Goal: Task Accomplishment & Management: Use online tool/utility

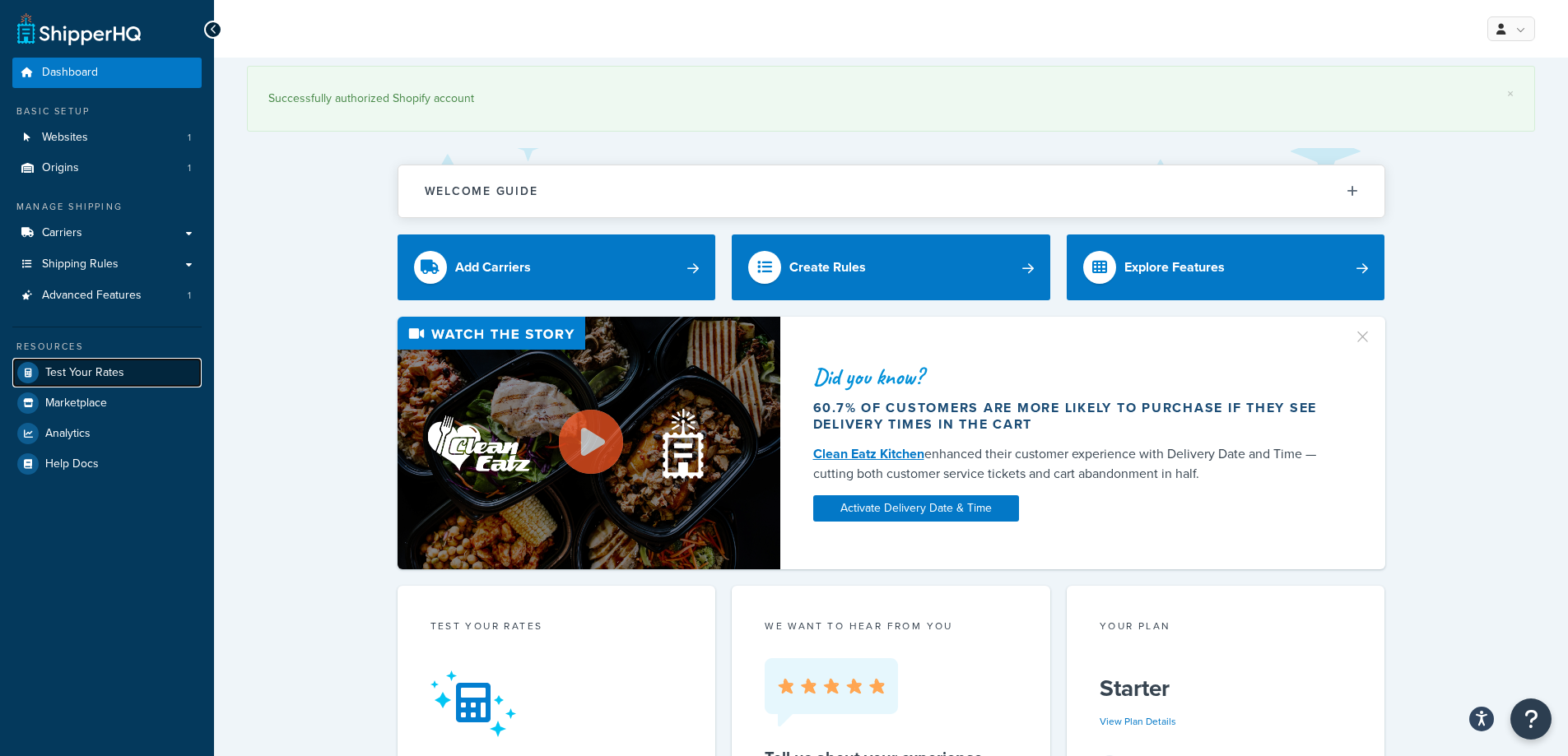
click at [75, 369] on span "Test Your Rates" at bounding box center [85, 373] width 79 height 14
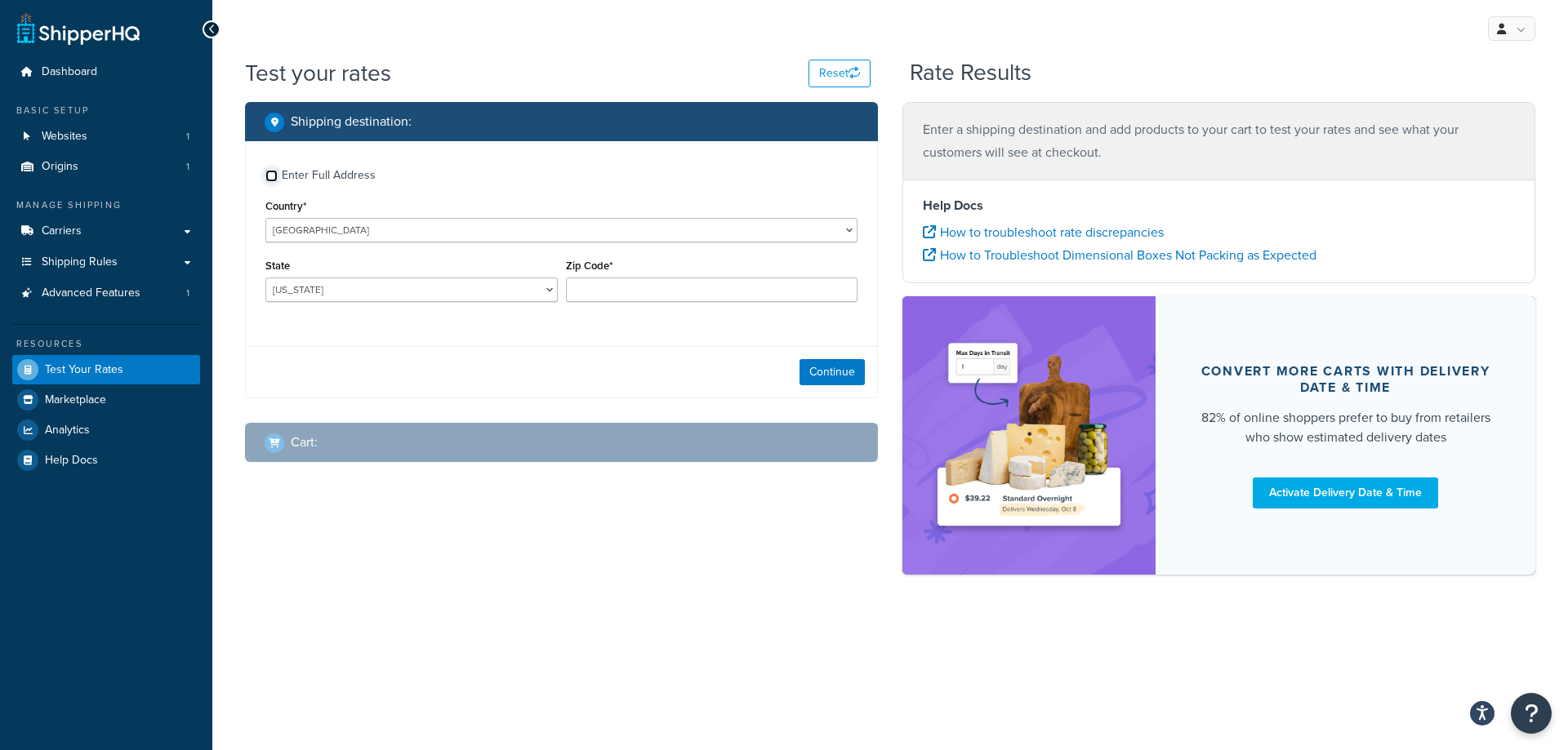
click at [274, 176] on input "Enter Full Address" at bounding box center [272, 176] width 12 height 12
checkbox input "true"
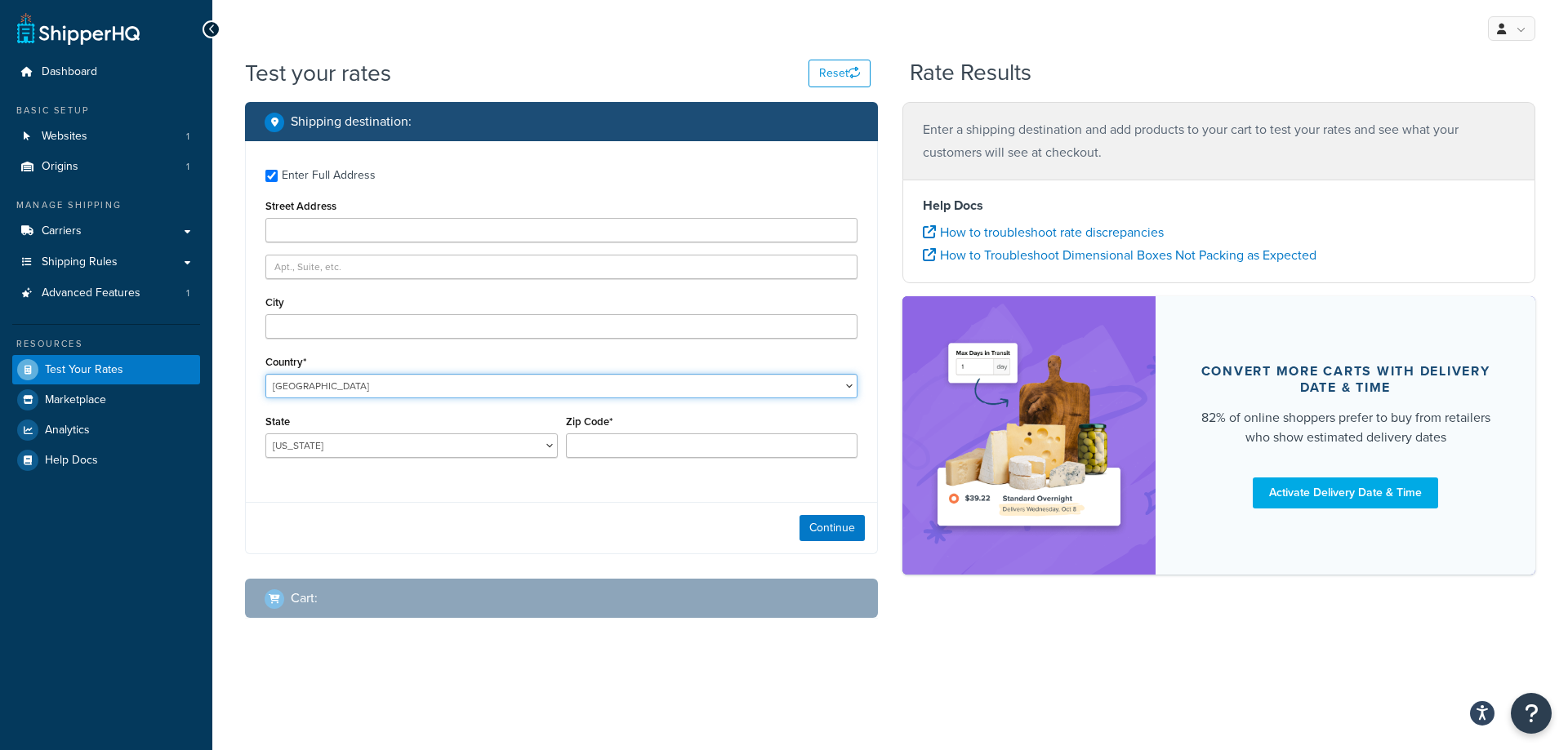
click at [438, 387] on select "[GEOGRAPHIC_DATA] [GEOGRAPHIC_DATA] [GEOGRAPHIC_DATA] [GEOGRAPHIC_DATA] [GEOGRA…" at bounding box center [561, 386] width 592 height 25
select select "IE"
click at [266, 374] on select "[GEOGRAPHIC_DATA] [GEOGRAPHIC_DATA] [GEOGRAPHIC_DATA] [GEOGRAPHIC_DATA] [GEOGRA…" at bounding box center [561, 386] width 592 height 25
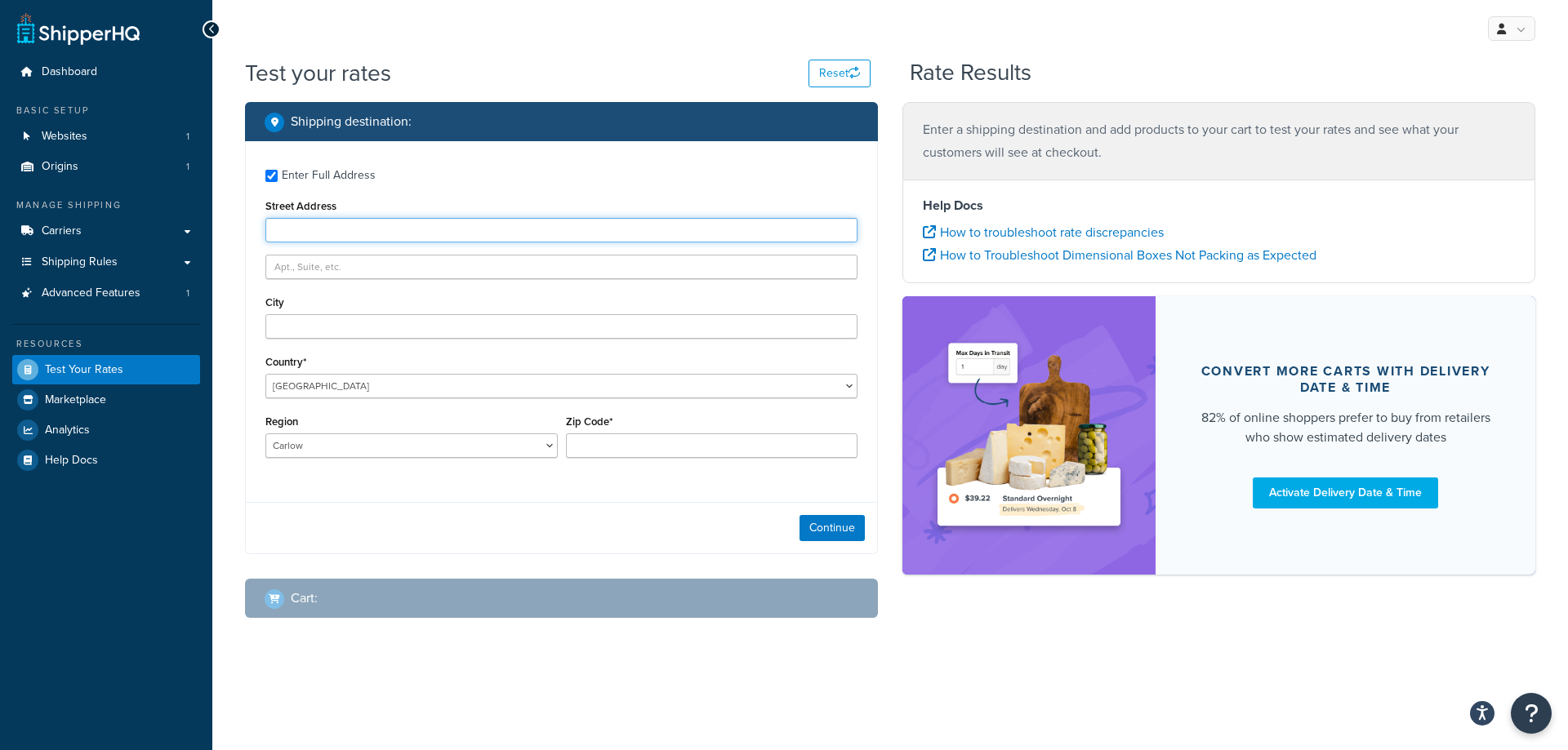
click at [313, 229] on input "Street Address" at bounding box center [561, 230] width 592 height 25
paste input "Cloghphilip Tower, Blarney"
type input "Cloghphilip Tower, Blarney"
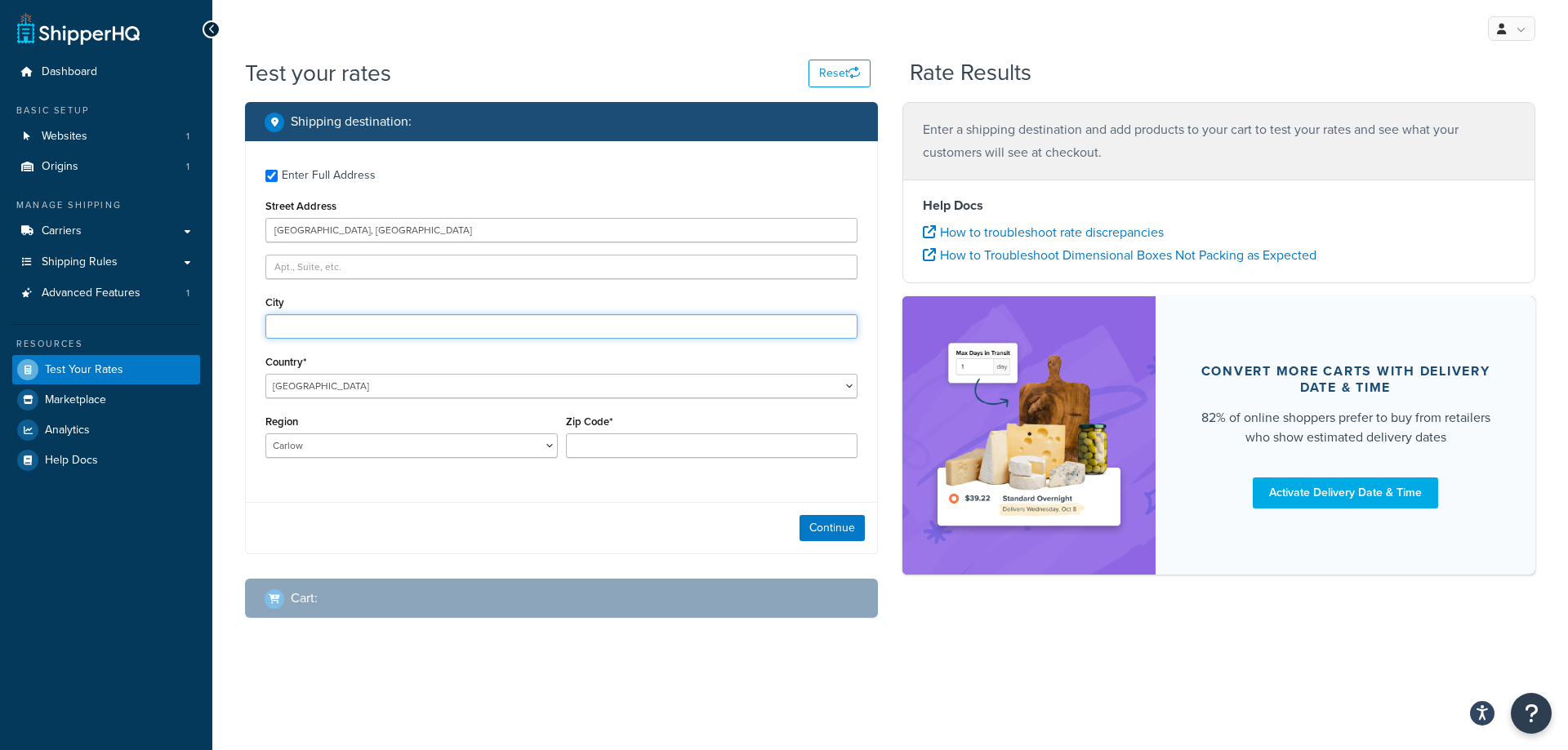
click at [323, 319] on input "City" at bounding box center [561, 326] width 592 height 25
type input "Cork"
click at [387, 444] on select "Carlow Cavan Clare Cork Donegal Dublin Galway Kerry Kildare Kilkenny Laois Leit…" at bounding box center [412, 446] width 292 height 25
select select "C"
click at [266, 434] on select "Carlow Cavan Clare Cork Donegal Dublin Galway Kerry Kildare Kilkenny Laois Leit…" at bounding box center [412, 446] width 292 height 25
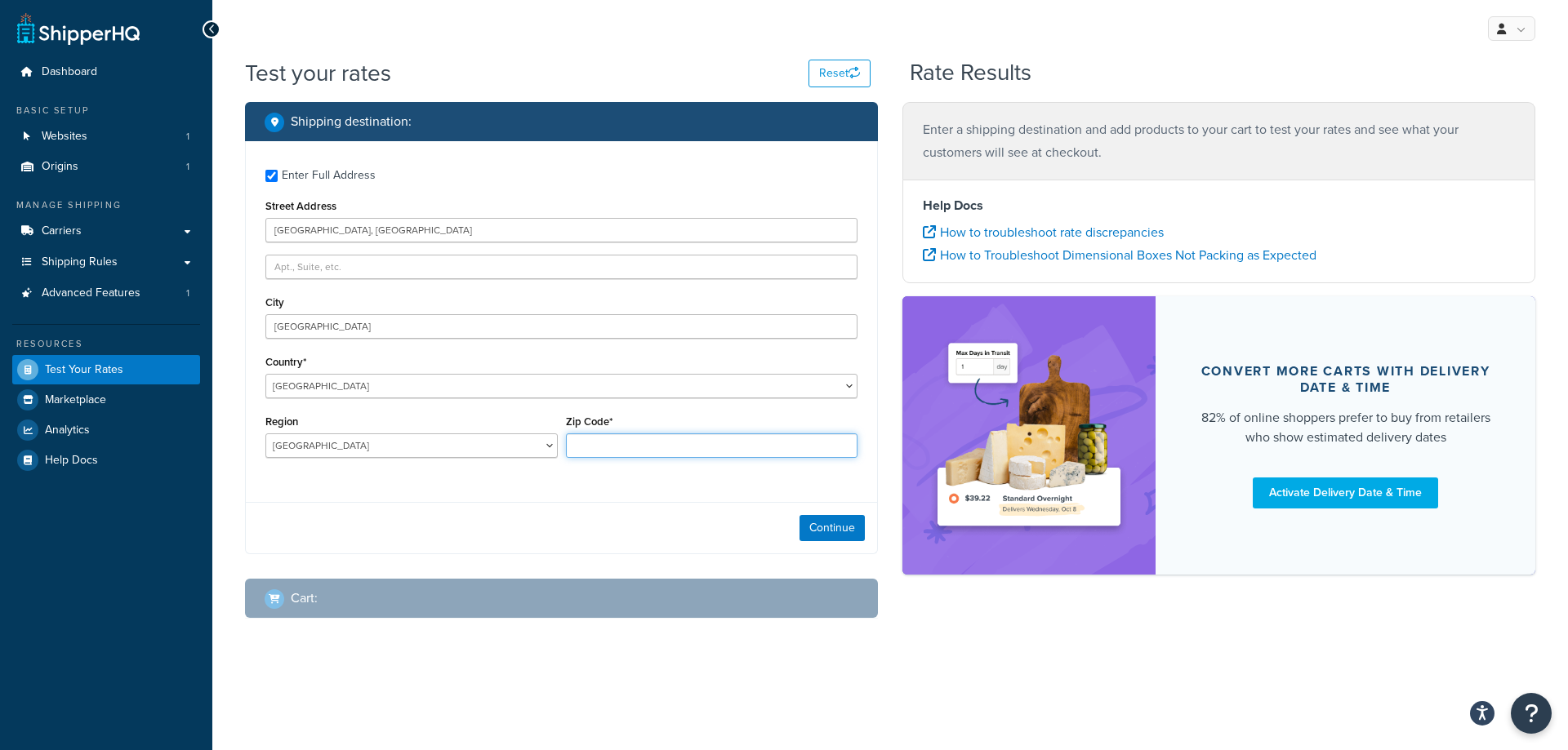
click at [612, 436] on input "Zip Code*" at bounding box center [712, 446] width 292 height 25
paste input "T23 RX8W"
type input "T23 RX8W"
click at [824, 526] on button "Continue" at bounding box center [832, 528] width 65 height 26
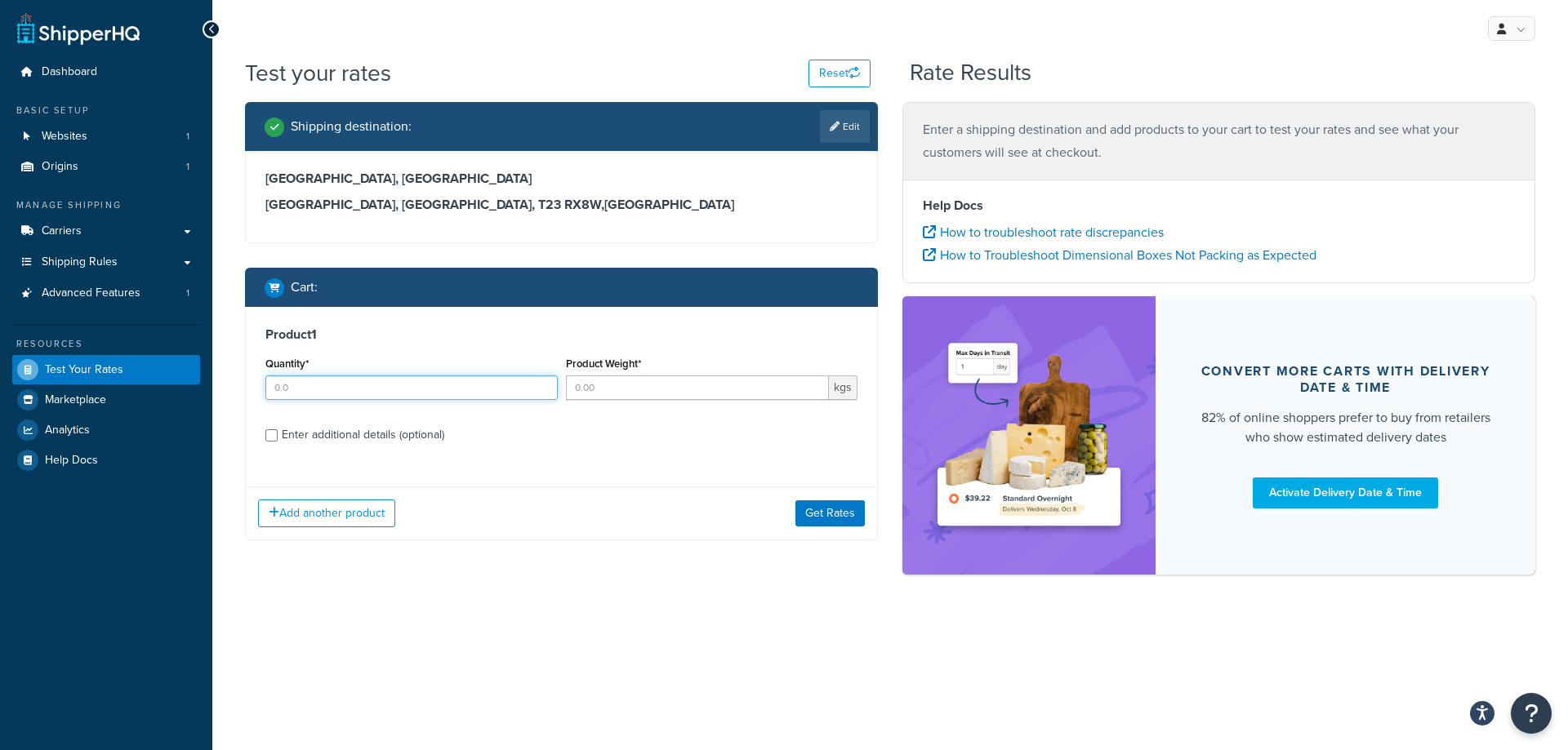
click at [291, 390] on input "Quantity*" at bounding box center [412, 388] width 292 height 25
type input "1"
click at [591, 384] on input "Product Weight*" at bounding box center [697, 388] width 264 height 25
type input "0.01"
click at [821, 516] on button "Get Rates" at bounding box center [830, 513] width 69 height 26
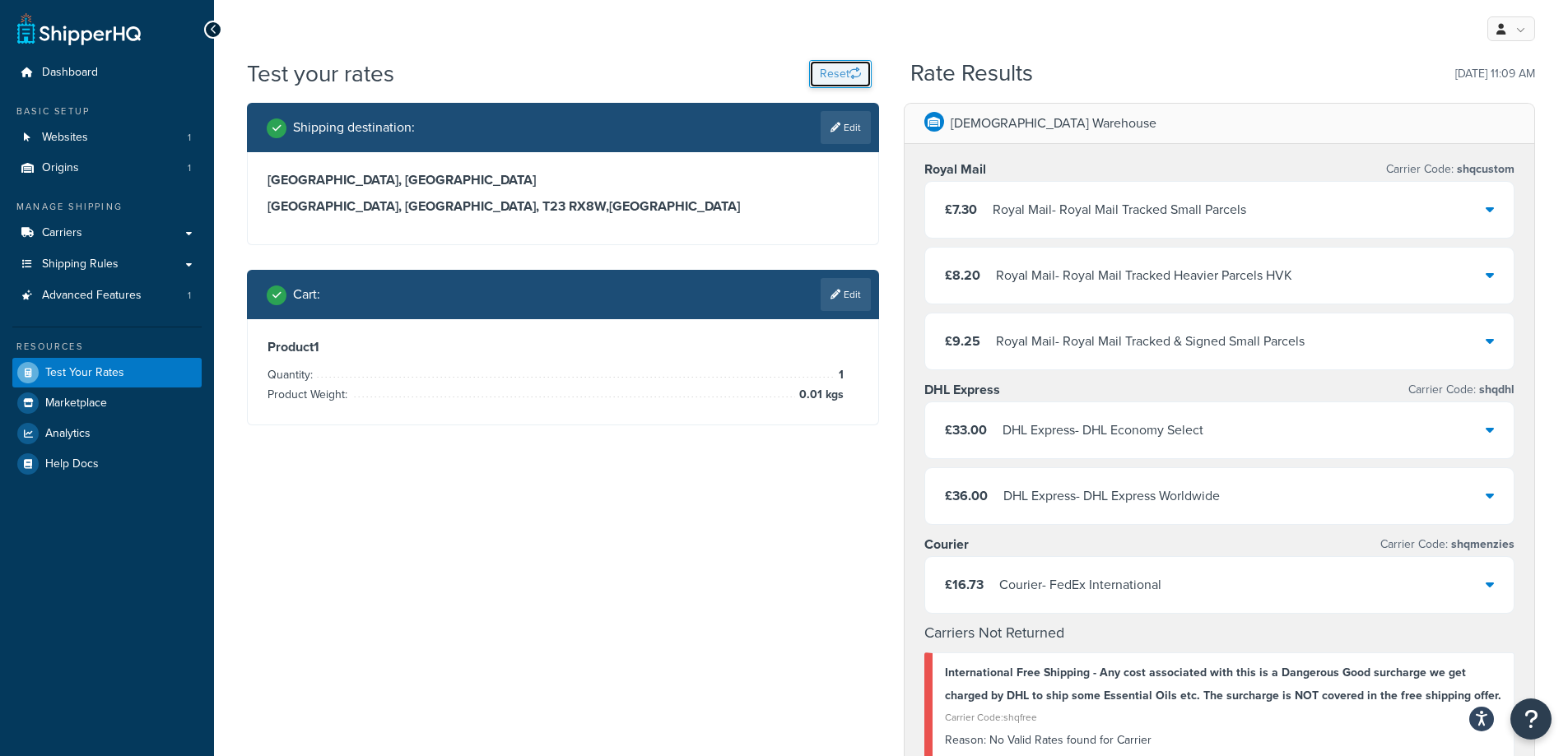
click at [830, 75] on button "Reset" at bounding box center [840, 74] width 63 height 28
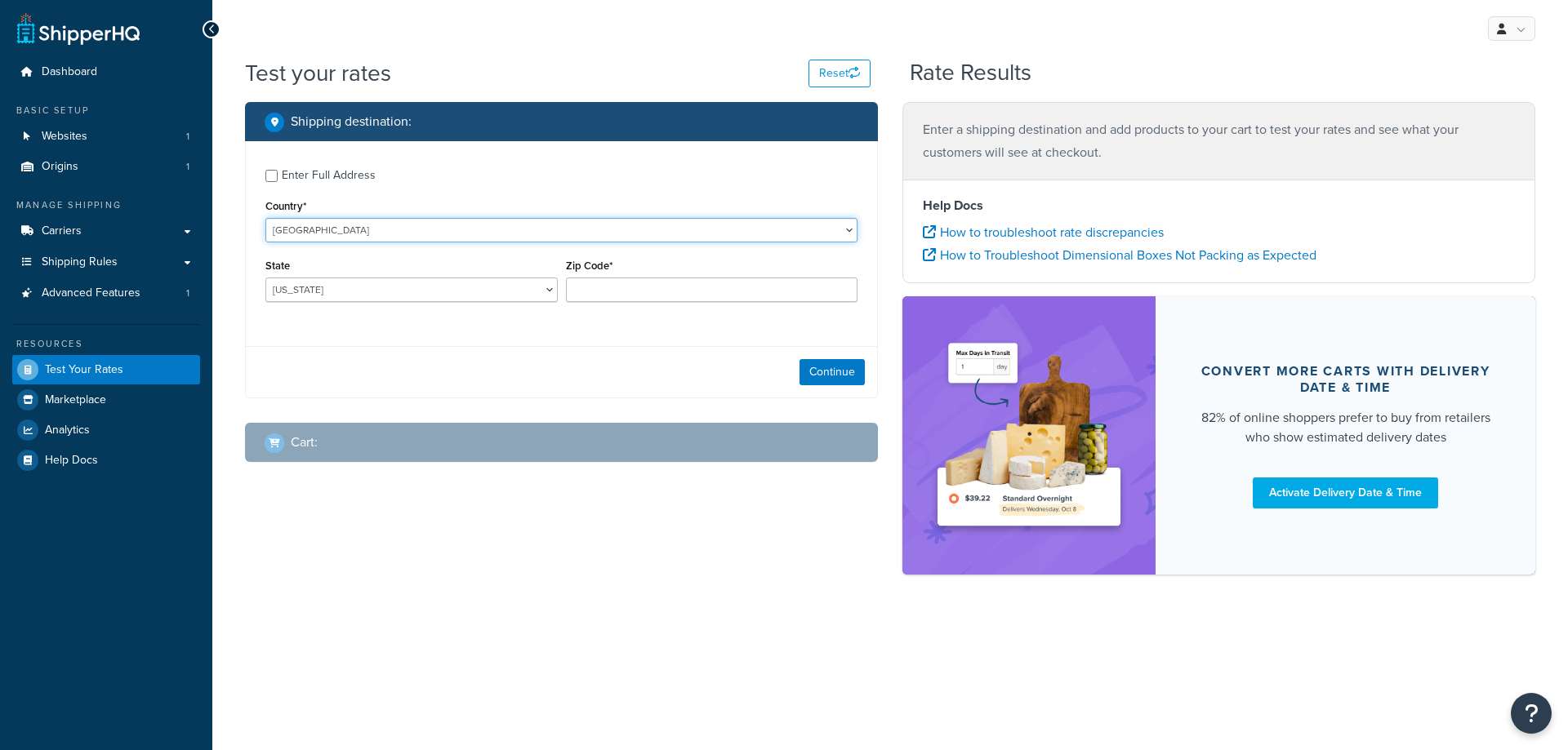
click at [465, 231] on select "[GEOGRAPHIC_DATA] [GEOGRAPHIC_DATA] [GEOGRAPHIC_DATA] [GEOGRAPHIC_DATA] [GEOGRA…" at bounding box center [561, 230] width 592 height 25
select select "IS"
click at [266, 218] on select "[GEOGRAPHIC_DATA] [GEOGRAPHIC_DATA] [GEOGRAPHIC_DATA] [GEOGRAPHIC_DATA] [GEOGRA…" at bounding box center [561, 230] width 592 height 25
click at [270, 177] on input "Enter Full Address" at bounding box center [272, 176] width 12 height 12
checkbox input "true"
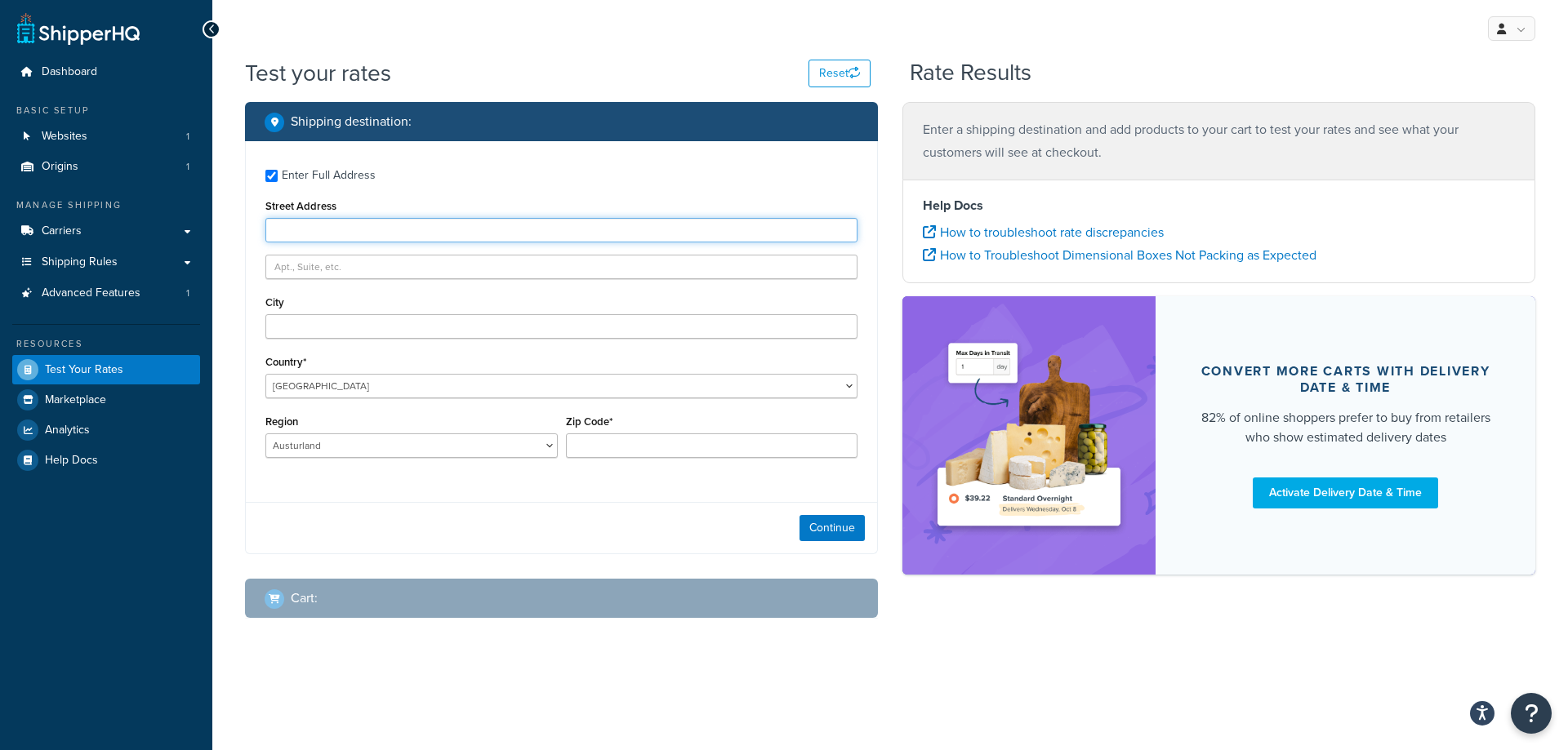
click at [296, 229] on input "Street Address" at bounding box center [561, 230] width 592 height 25
paste input "1 Bakkabraut 16"
type input "1 Bakkabraut 16"
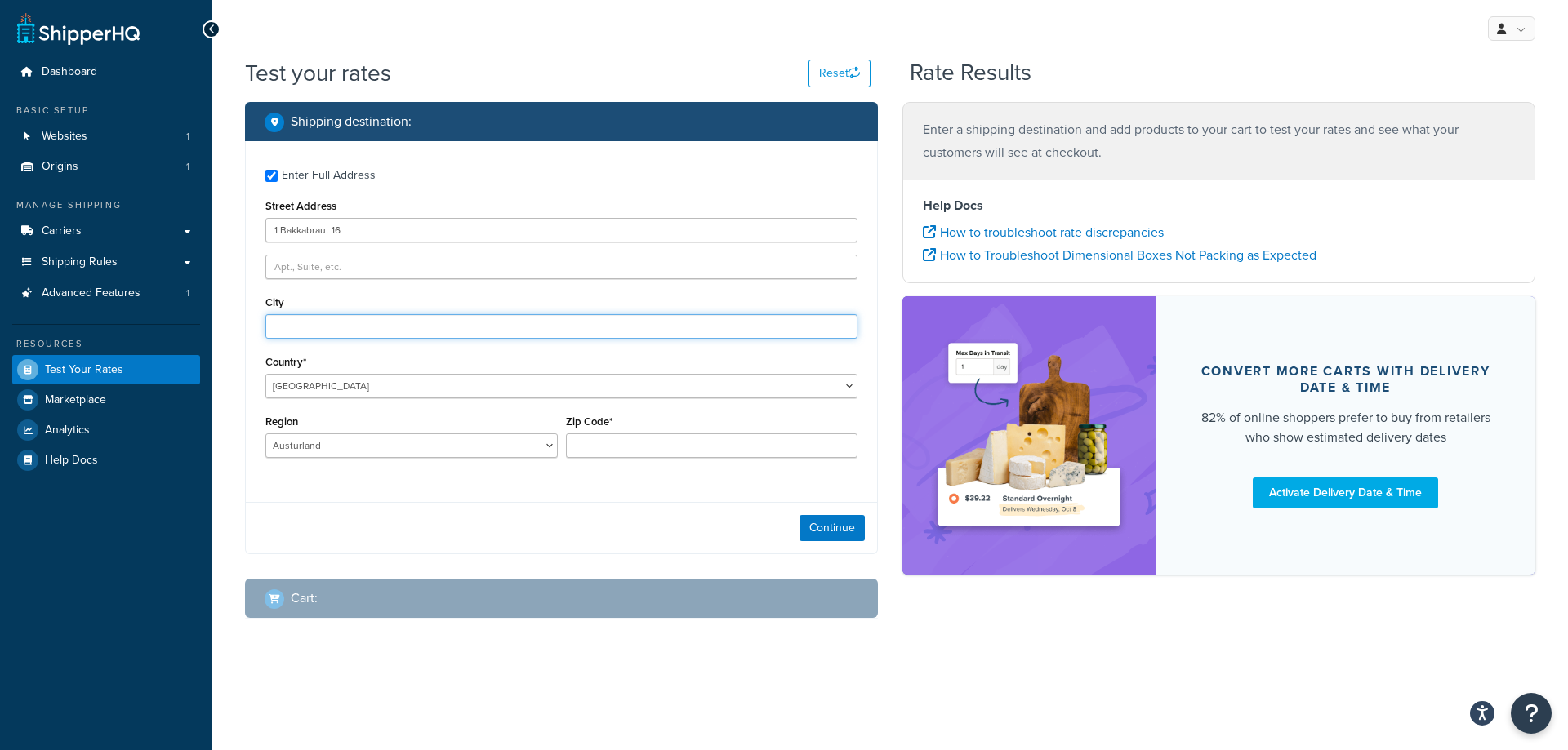
click at [296, 327] on input "City" at bounding box center [561, 326] width 592 height 25
paste input "Kópavogur"
type input "Kópavogur"
click at [495, 445] on select "Austurland Hofuoborgarsvaeoi utan [GEOGRAPHIC_DATA] [GEOGRAPHIC_DATA] eystra [G…" at bounding box center [412, 446] width 292 height 25
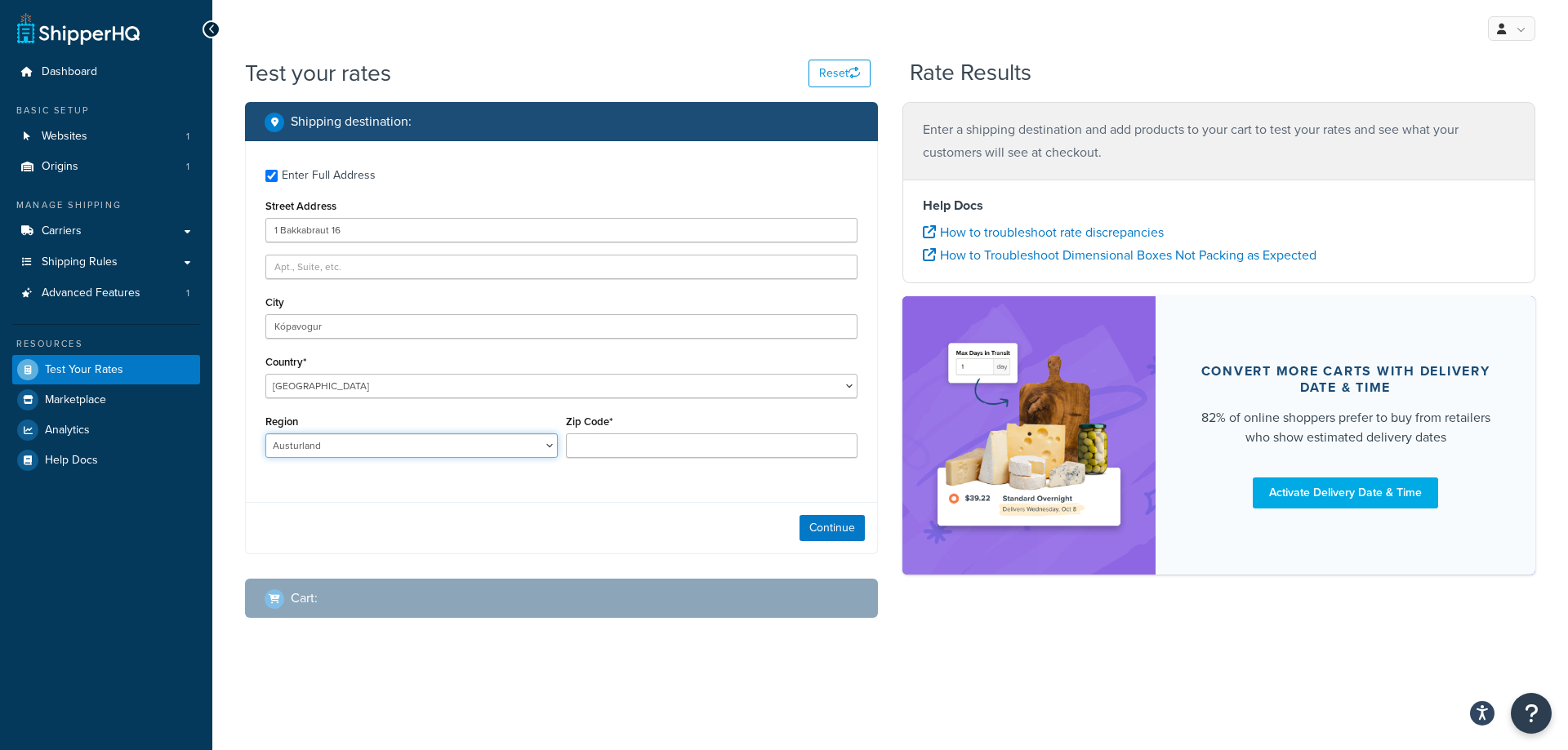
click at [545, 449] on select "Austurland Hofuoborgarsvaeoi utan [GEOGRAPHIC_DATA] [GEOGRAPHIC_DATA] eystra [G…" at bounding box center [412, 446] width 292 height 25
click at [418, 447] on select "Austurland Hofuoborgarsvaeoi utan [GEOGRAPHIC_DATA] [GEOGRAPHIC_DATA] eystra [G…" at bounding box center [412, 446] width 292 height 25
select select "1"
click at [266, 434] on select "Austurland Hofuoborgarsvaeoi utan [GEOGRAPHIC_DATA] [GEOGRAPHIC_DATA] eystra [G…" at bounding box center [412, 446] width 292 height 25
click at [601, 444] on input "Zip Code*" at bounding box center [712, 446] width 292 height 25
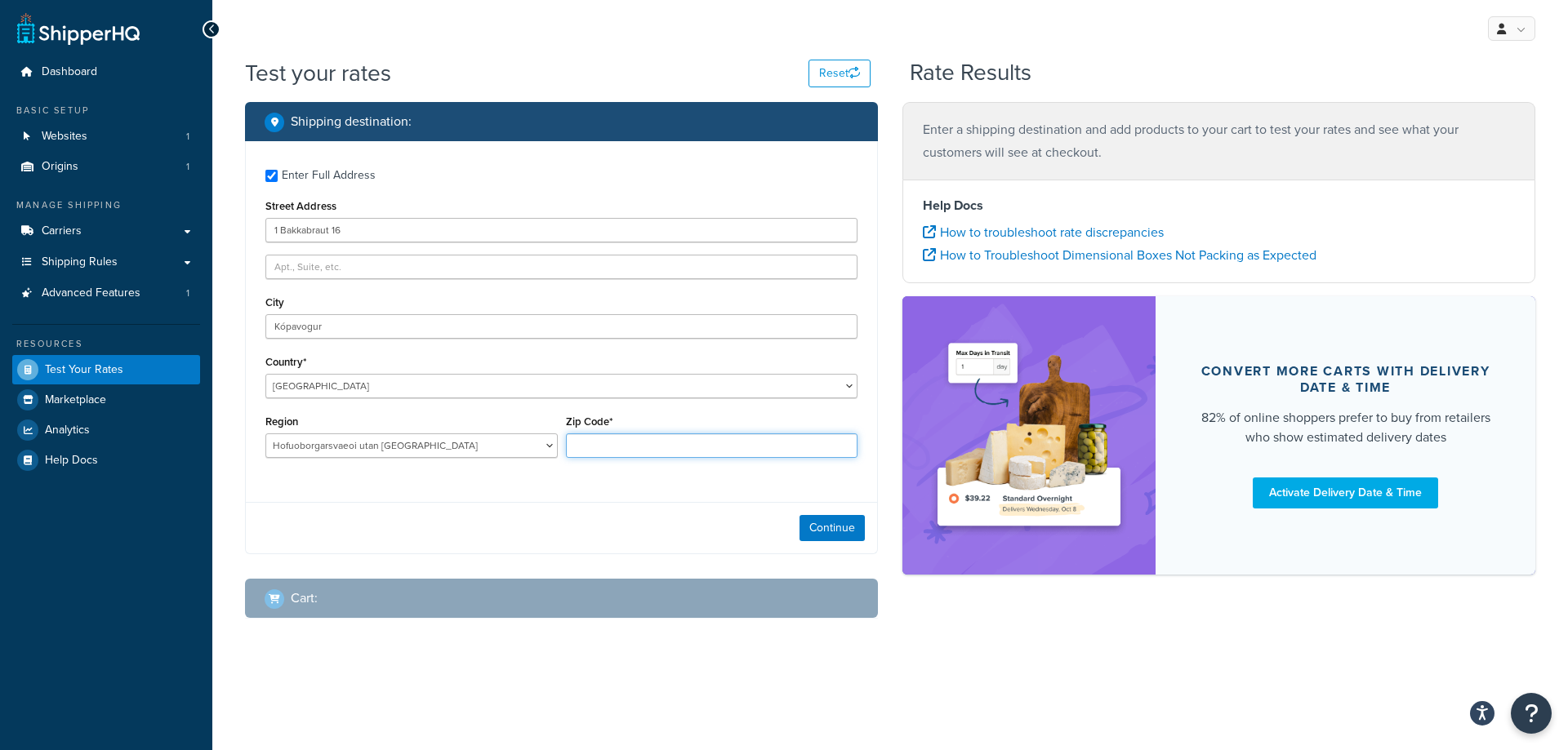
drag, startPoint x: 623, startPoint y: 454, endPoint x: 619, endPoint y: 444, distance: 10.8
click at [623, 454] on input "Zip Code*" at bounding box center [712, 446] width 292 height 25
paste input "200"
type input "200"
click at [602, 506] on div "Continue" at bounding box center [561, 528] width 631 height 51
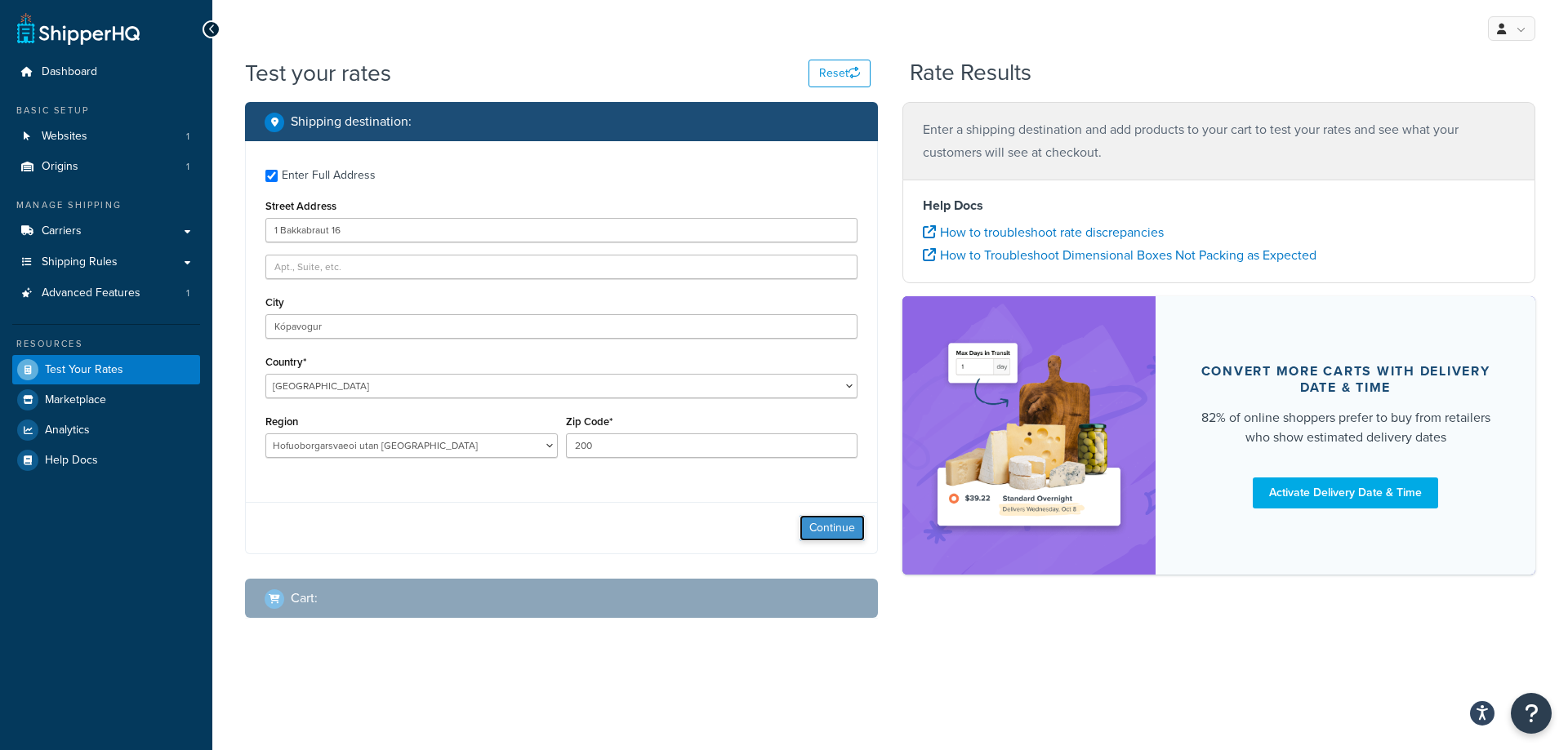
click at [824, 530] on button "Continue" at bounding box center [832, 528] width 65 height 26
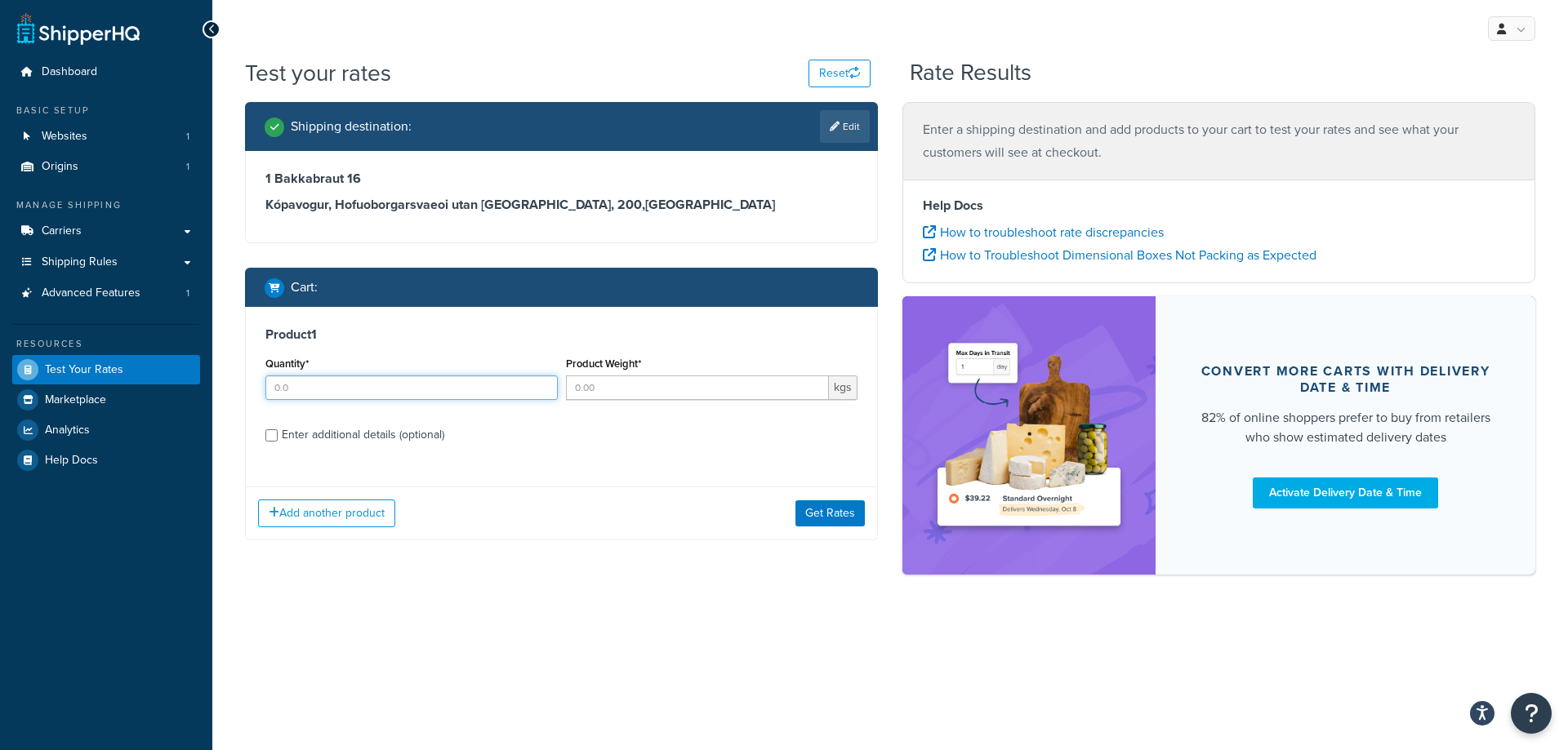
click at [316, 393] on input "Quantity*" at bounding box center [412, 388] width 292 height 25
type input "1"
click at [609, 444] on label "Enter additional details (optional)" at bounding box center [570, 433] width 576 height 26
click at [278, 442] on input "Enter additional details (optional)" at bounding box center [272, 436] width 12 height 12
checkbox input "true"
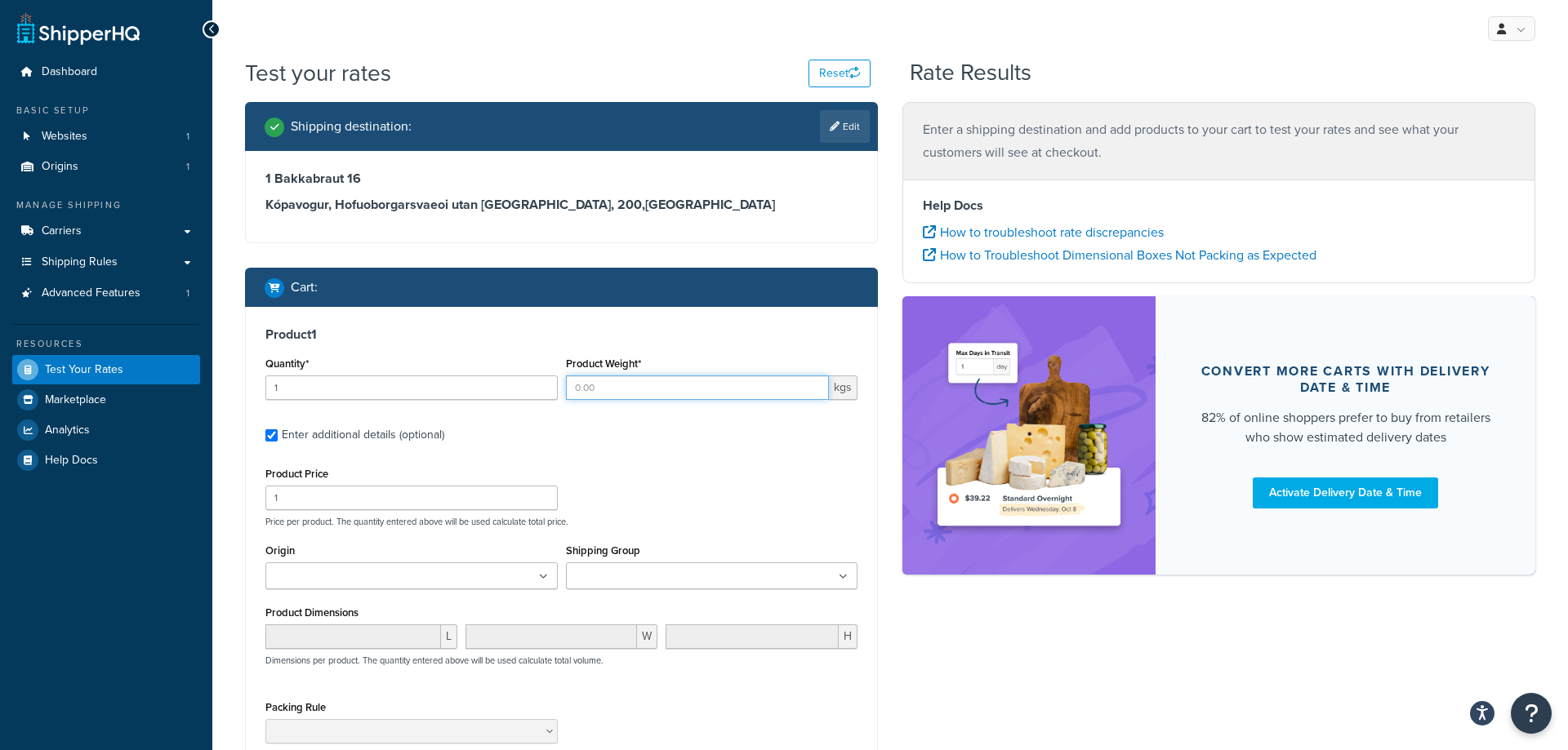
click at [622, 390] on input "Product Weight*" at bounding box center [697, 388] width 264 height 25
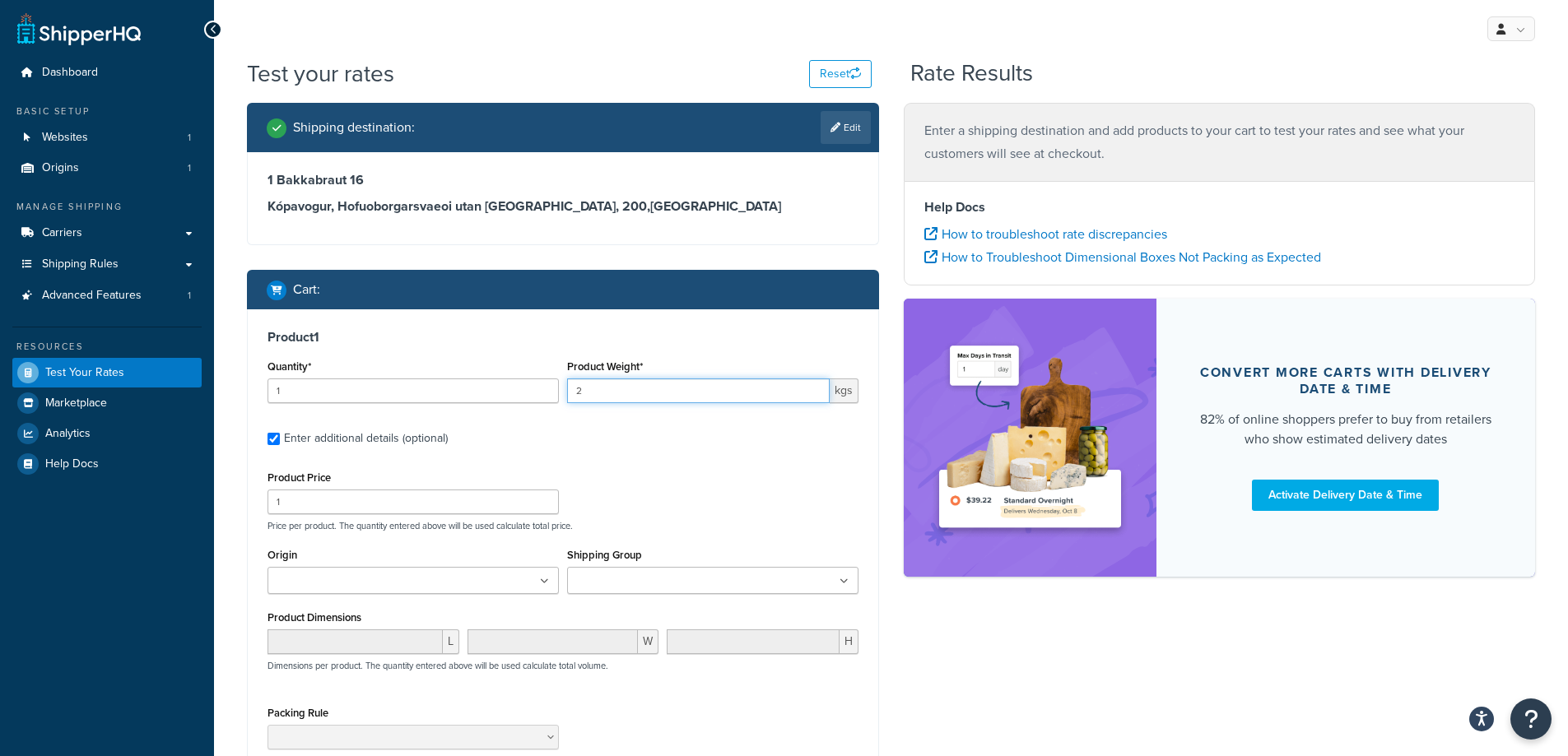
type input "2"
click at [621, 431] on label "Enter additional details (optional)" at bounding box center [571, 437] width 574 height 27
click at [280, 433] on input "Enter additional details (optional)" at bounding box center [274, 439] width 12 height 12
checkbox input "false"
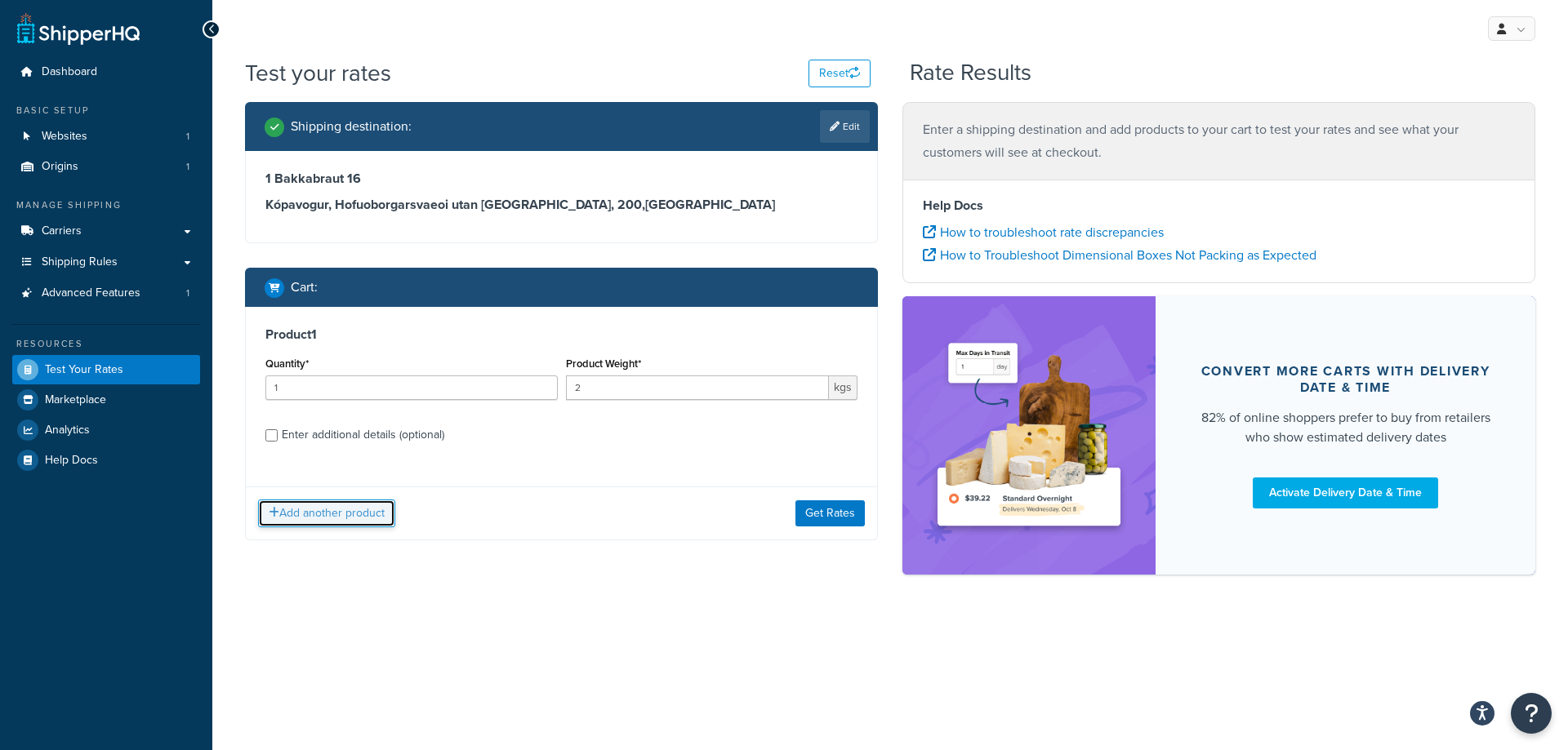
click at [316, 510] on button "Add another product" at bounding box center [326, 513] width 138 height 28
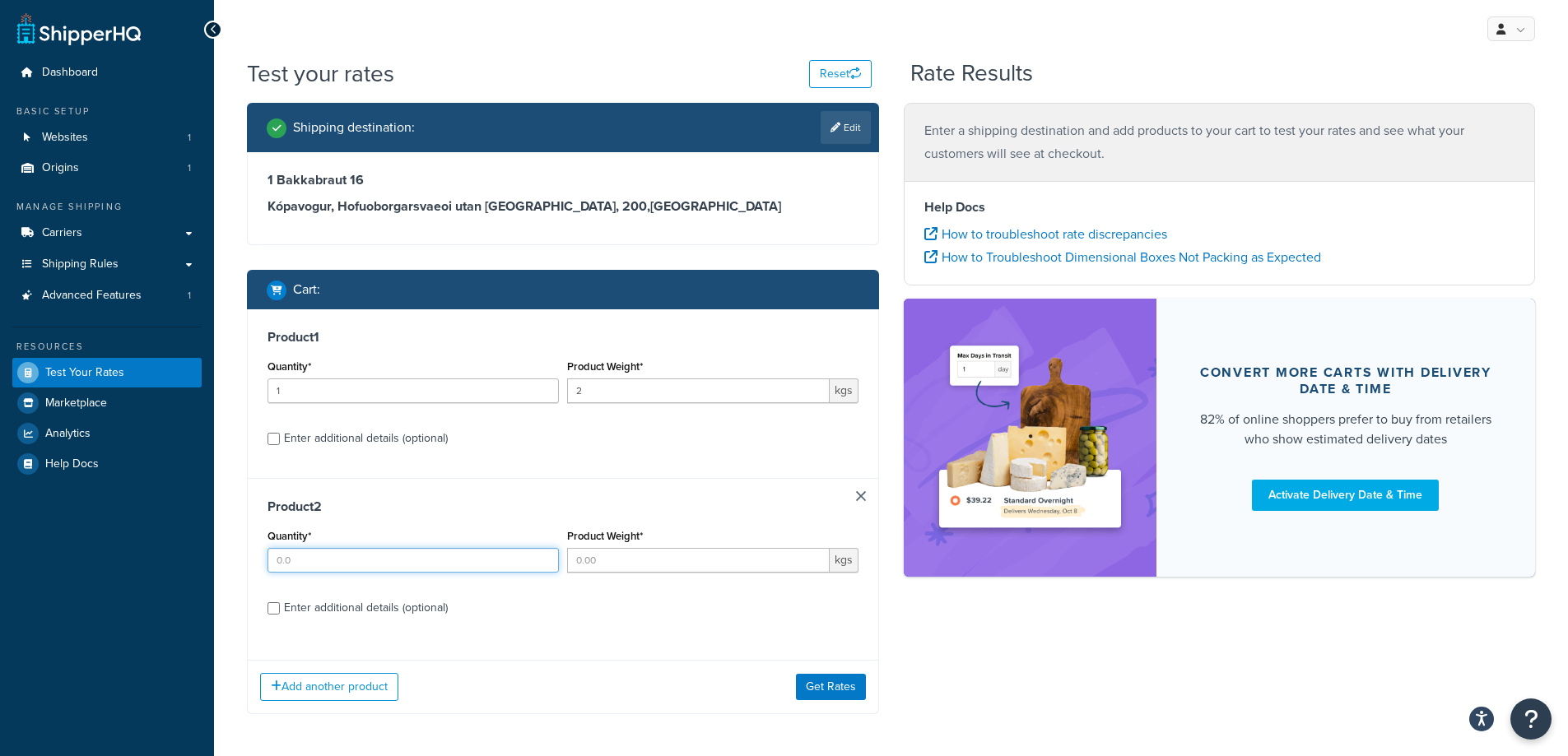
click at [332, 558] on input "Quantity*" at bounding box center [413, 561] width 291 height 25
type input "1"
click at [596, 563] on input "Product Weight*" at bounding box center [698, 561] width 263 height 25
type input "23"
click at [321, 690] on button "Add another product" at bounding box center [329, 687] width 139 height 28
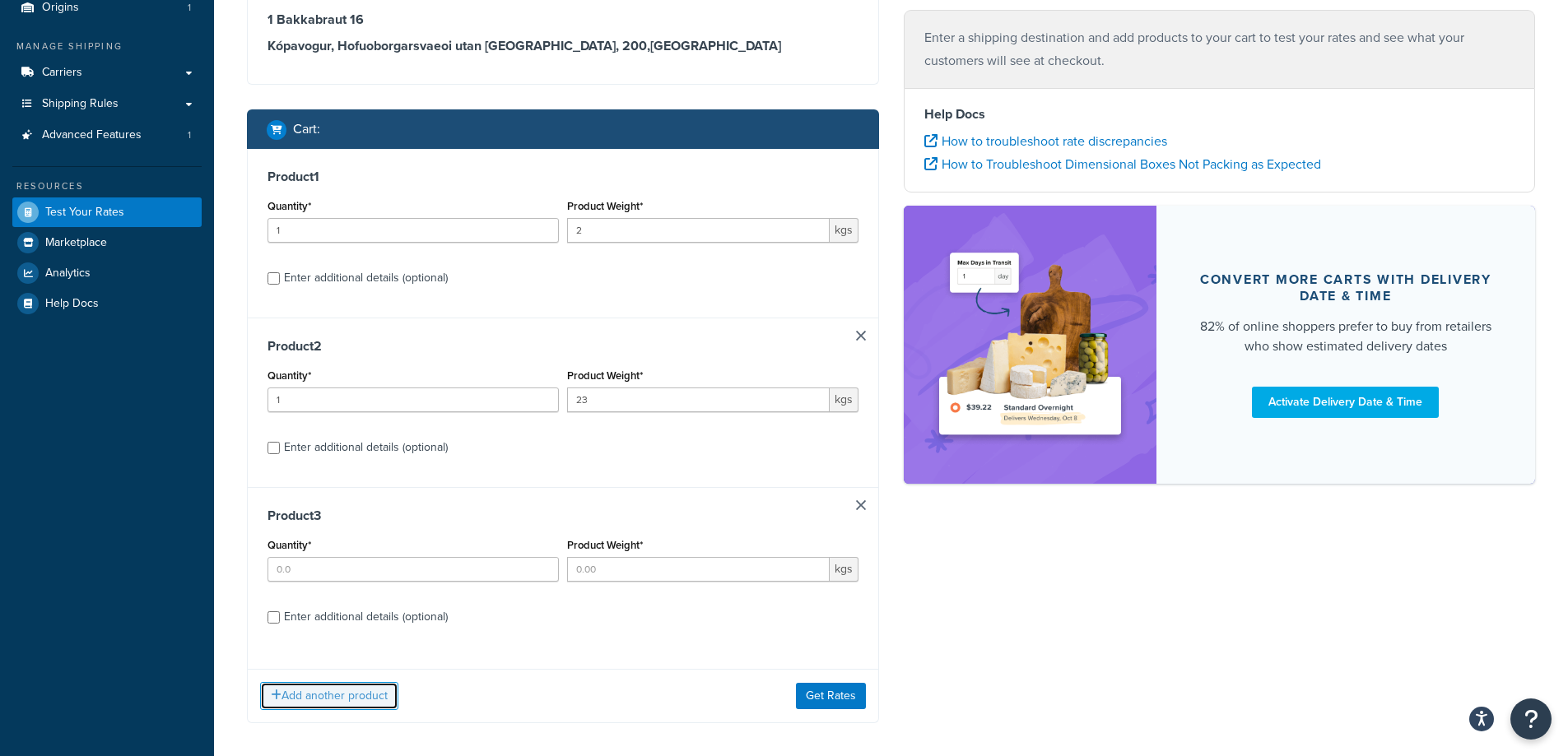
scroll to position [164, 0]
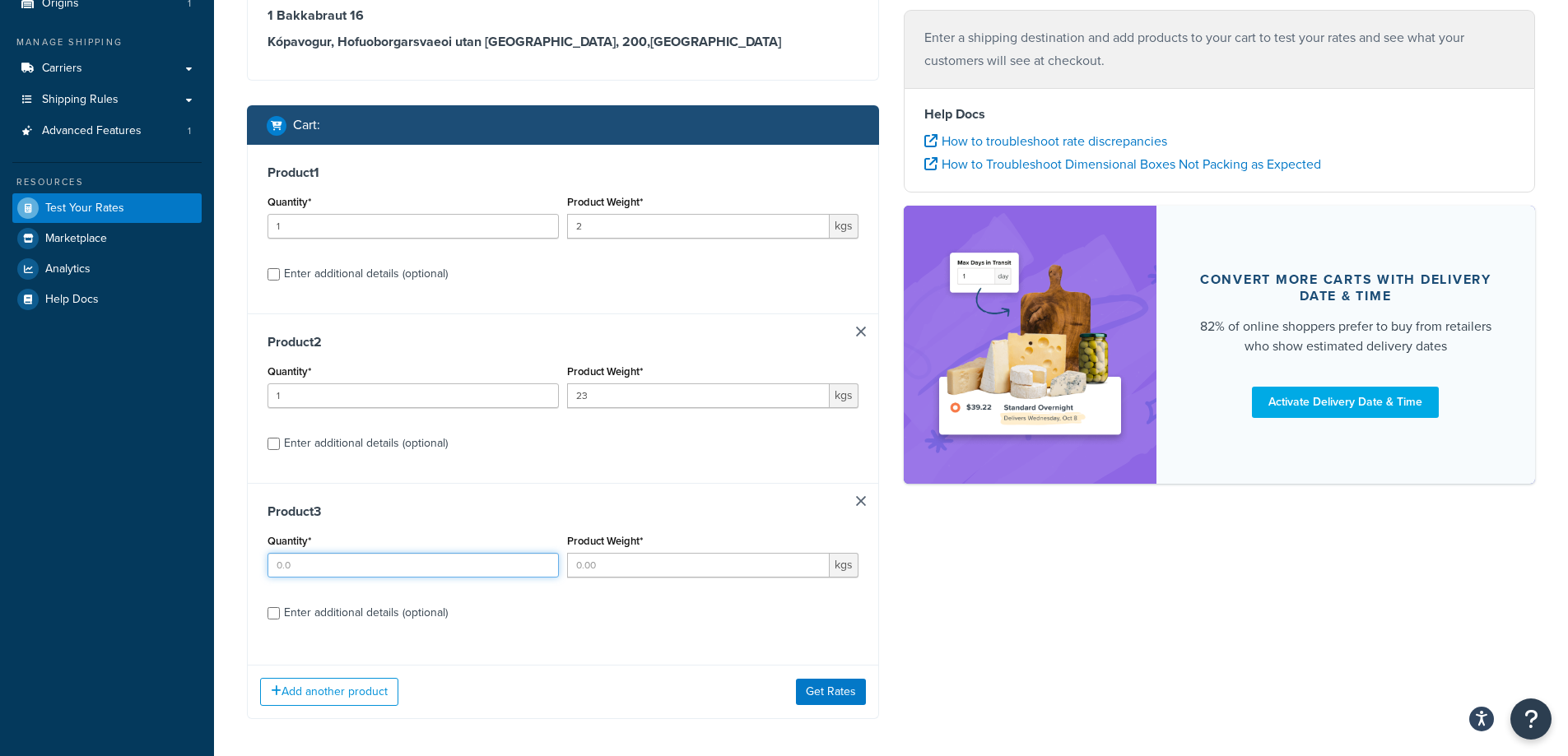
click at [311, 566] on input "Quantity*" at bounding box center [413, 565] width 291 height 25
type input "1"
click at [639, 573] on input "Product Weight*" at bounding box center [698, 565] width 263 height 25
type input "23"
click at [323, 689] on button "Add another product" at bounding box center [329, 692] width 139 height 28
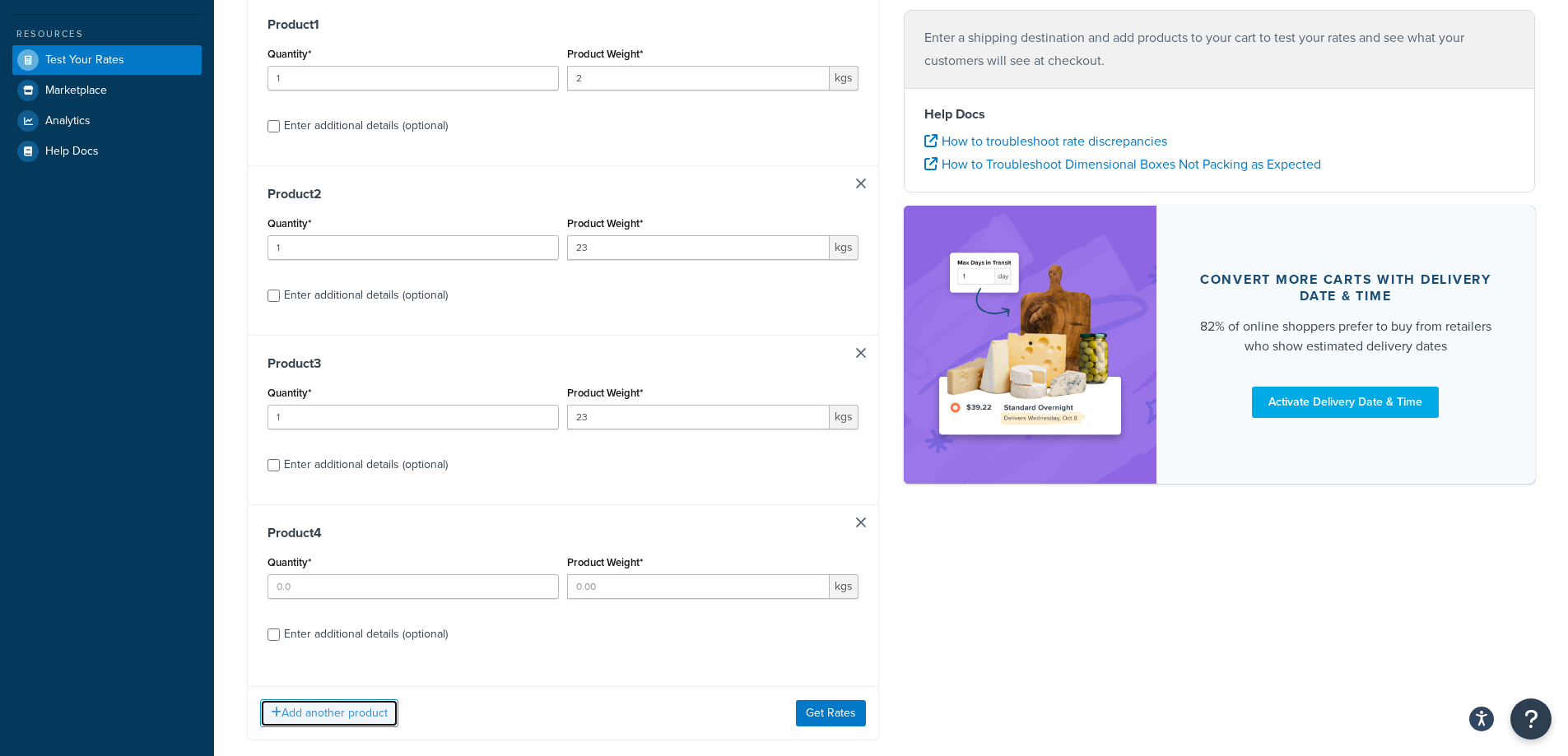
scroll to position [329, 0]
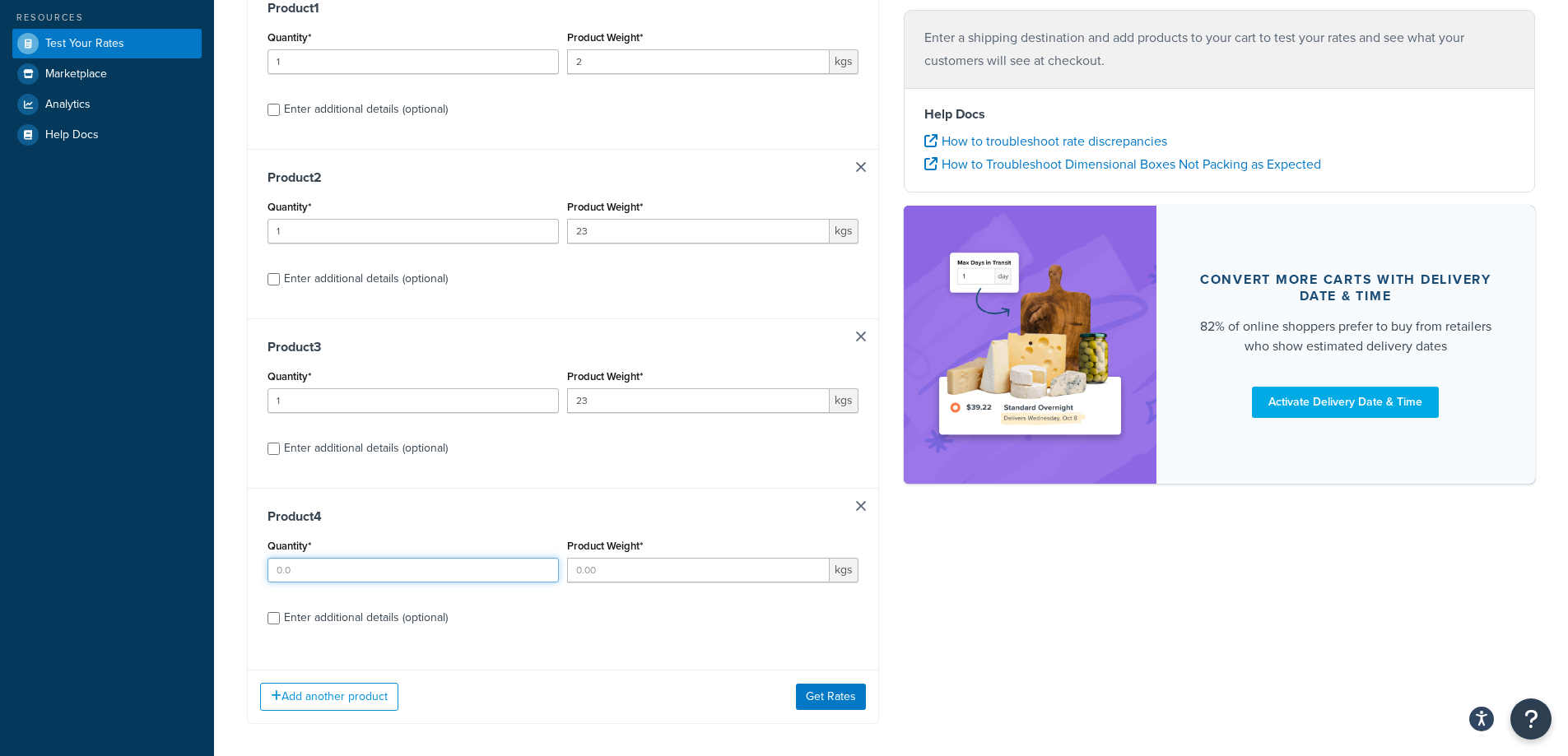
click at [305, 571] on input "Quantity*" at bounding box center [413, 570] width 291 height 25
type input "1"
click at [621, 566] on input "Product Weight*" at bounding box center [698, 570] width 263 height 25
type input "23"
click at [635, 467] on div "Product 3 Quantity* 1 Product Weight* 23 kgs Enter additional details (optional)" at bounding box center [563, 403] width 630 height 170
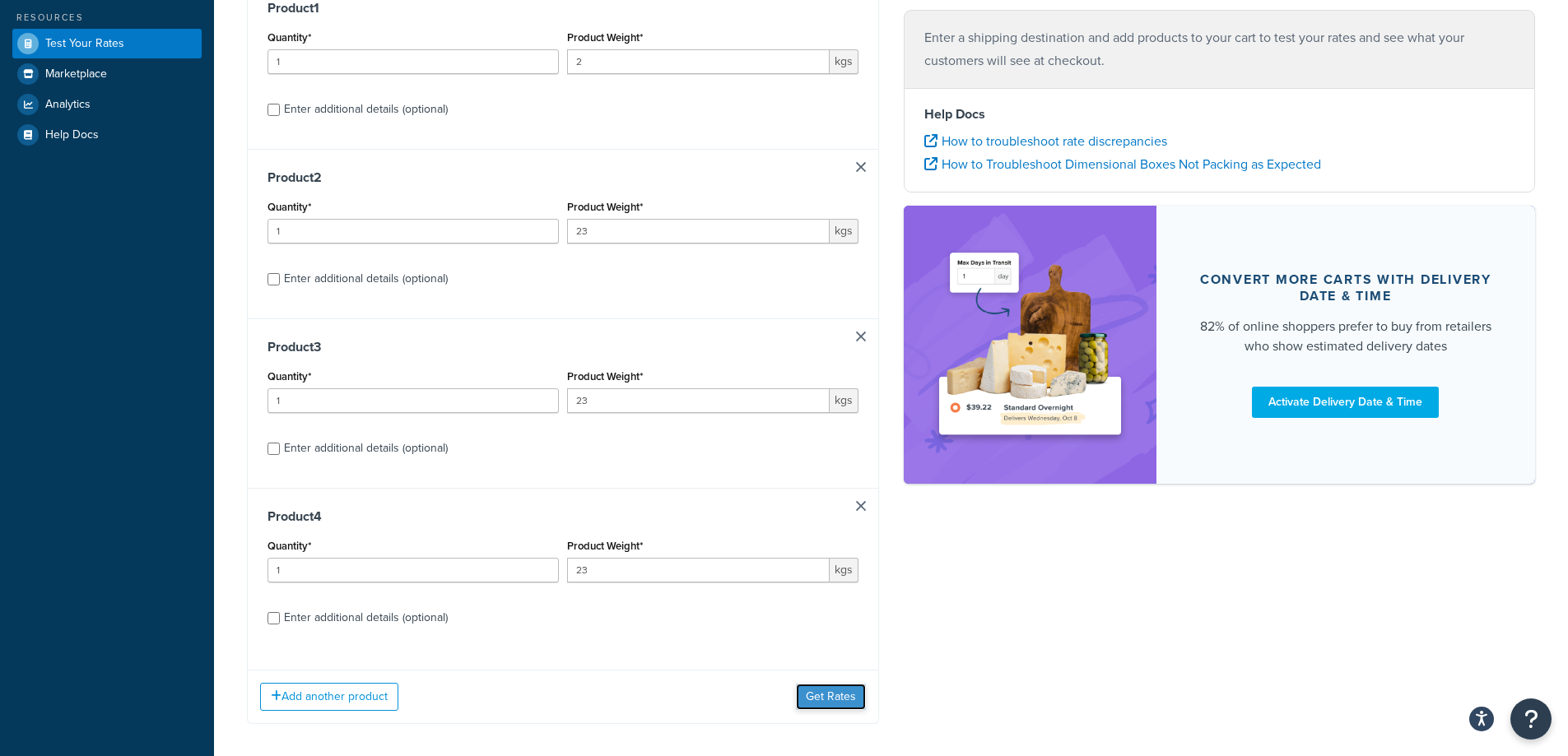
click at [822, 694] on button "Get Rates" at bounding box center [830, 697] width 70 height 27
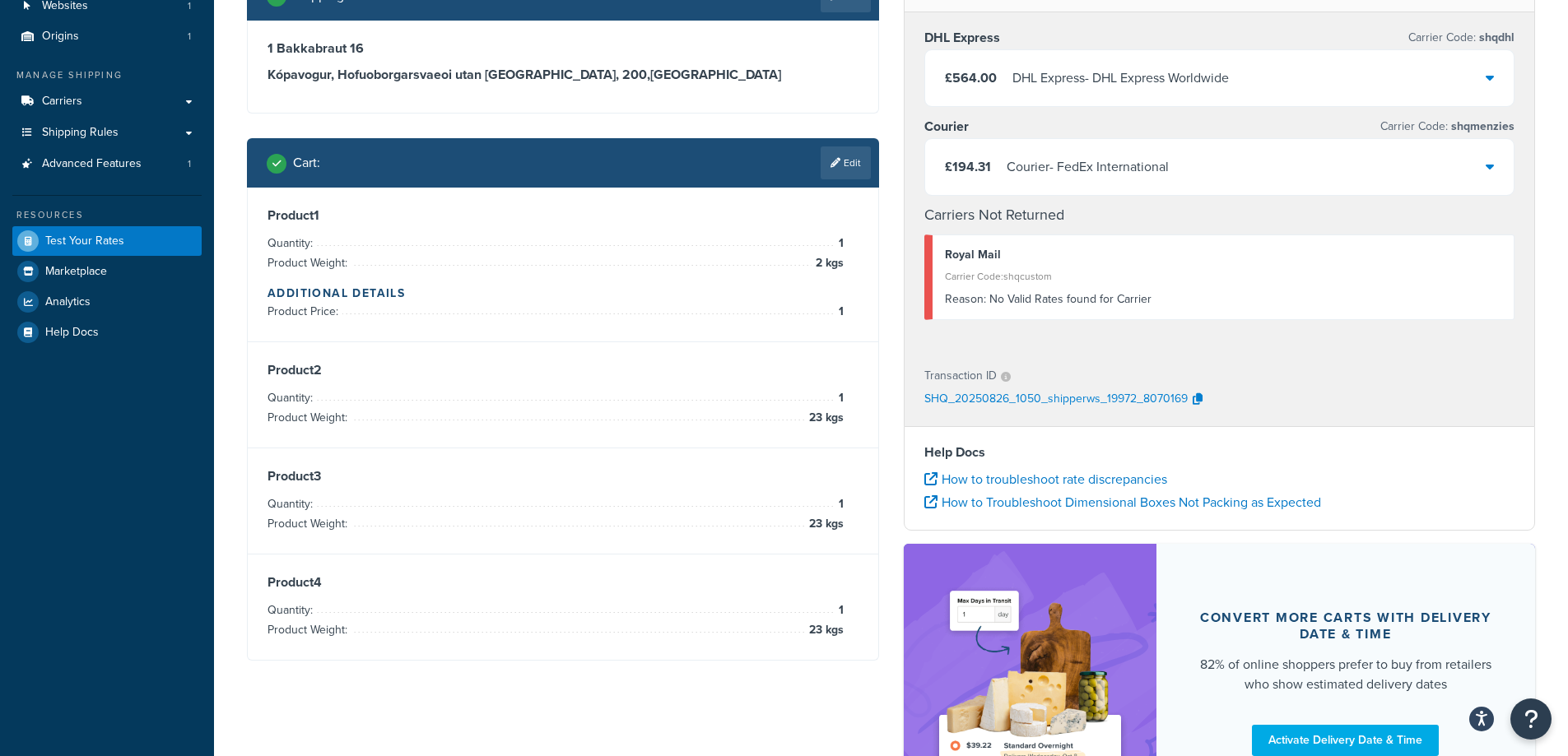
scroll to position [49, 0]
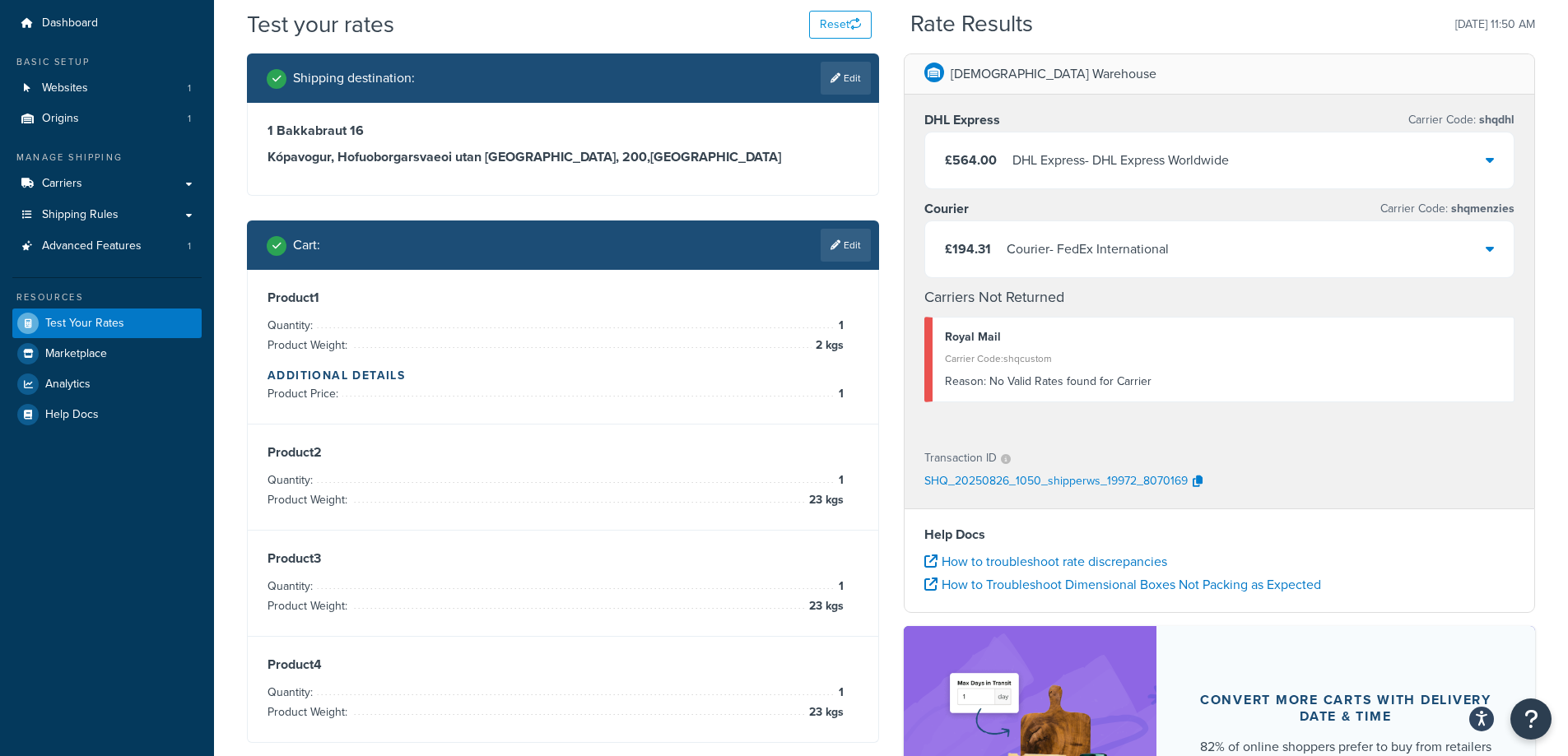
click at [1489, 248] on icon at bounding box center [1490, 248] width 9 height 13
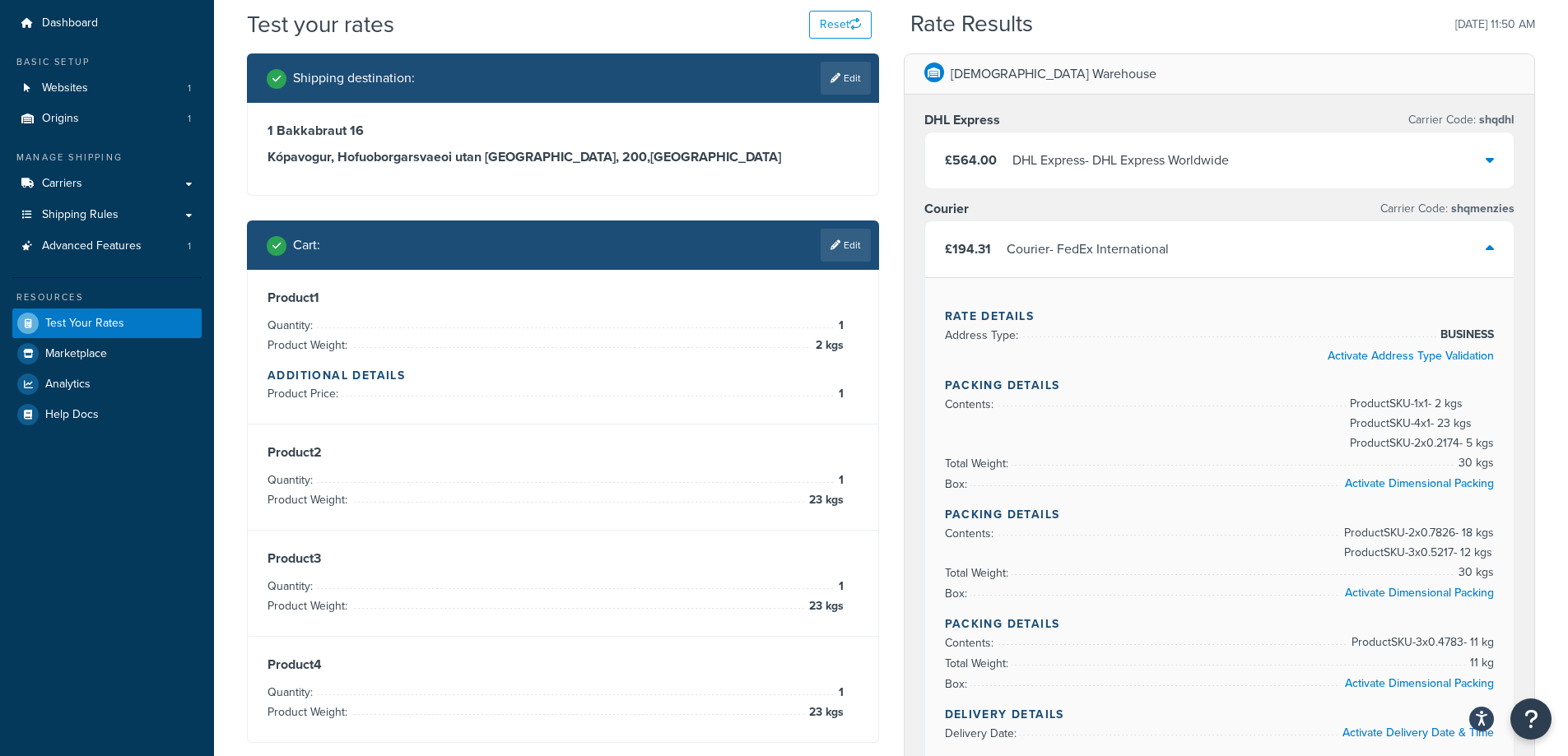
click at [1489, 248] on icon at bounding box center [1490, 248] width 9 height 13
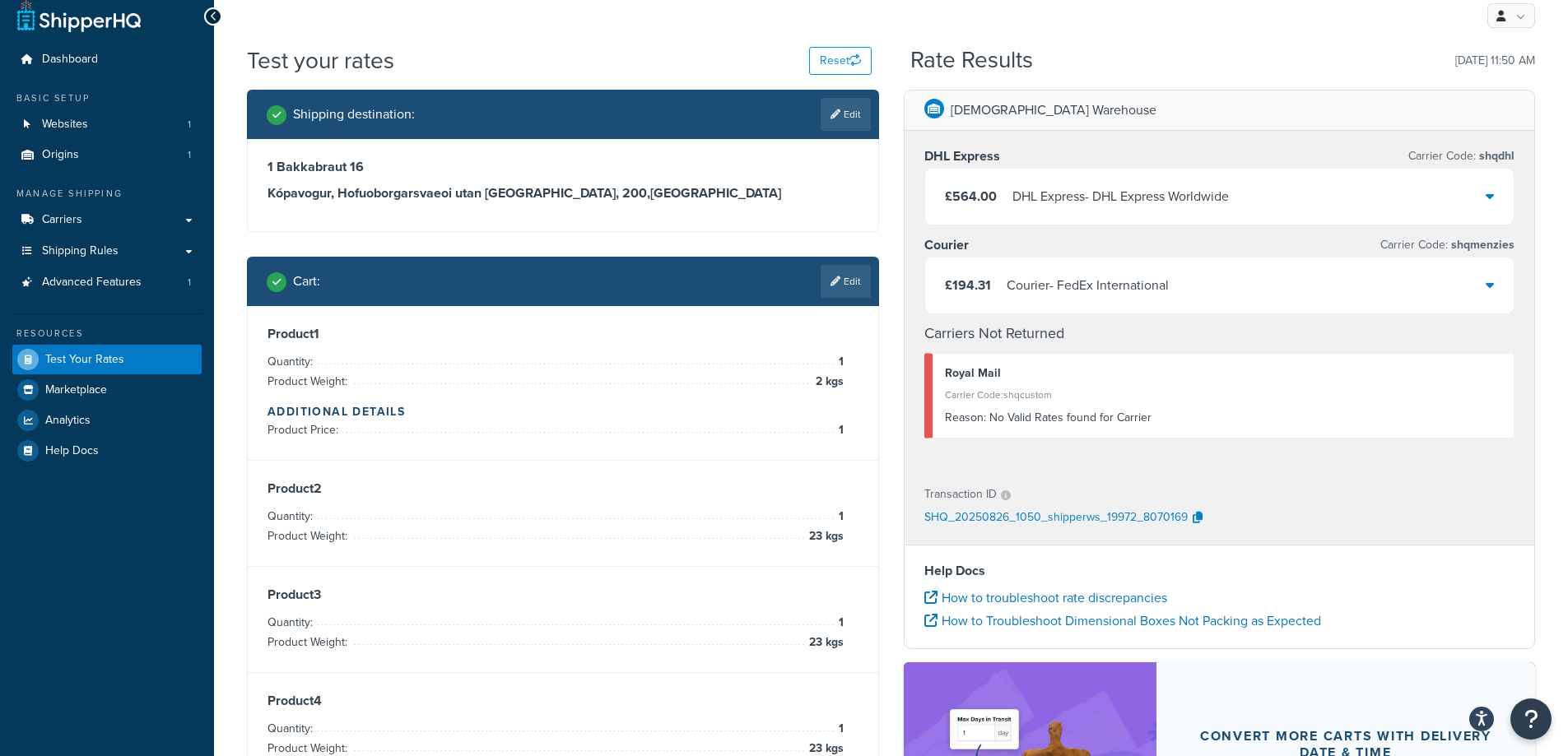
scroll to position [31, 0]
